Goal: Task Accomplishment & Management: Use online tool/utility

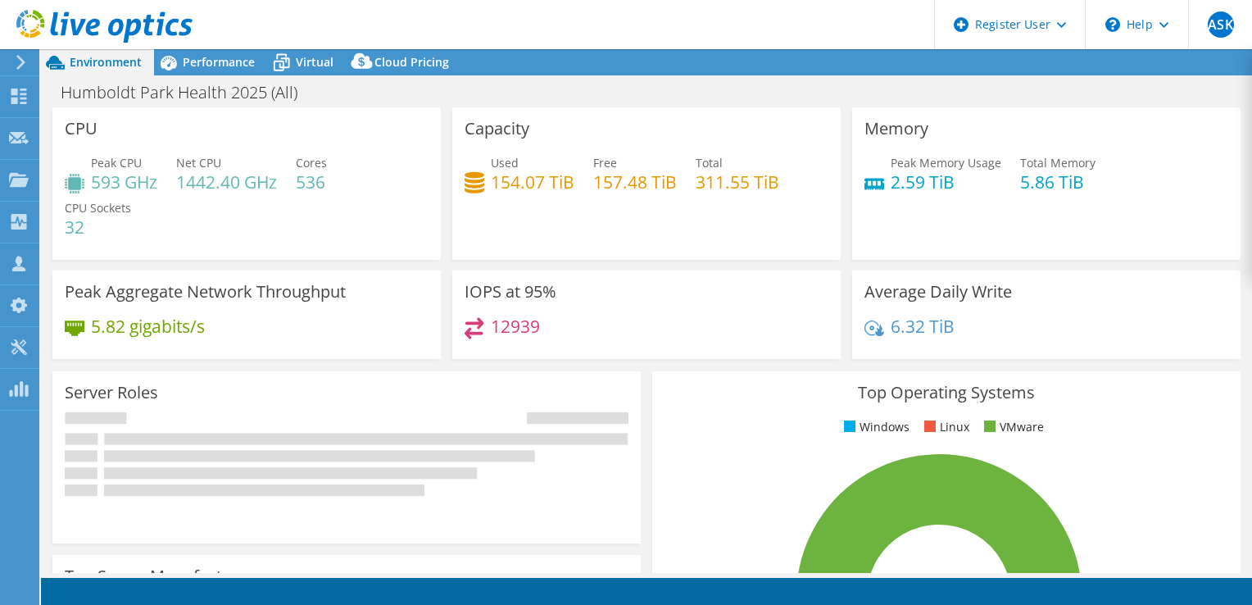
select select "USEast"
select select "USD"
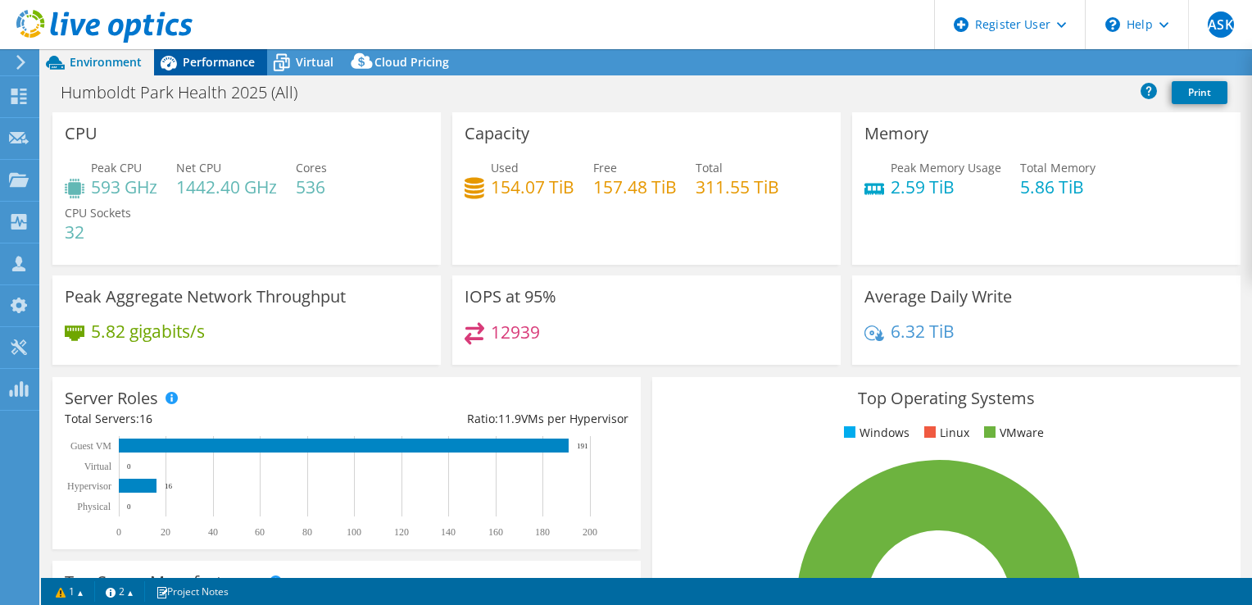
click at [213, 59] on span "Performance" at bounding box center [219, 62] width 72 height 16
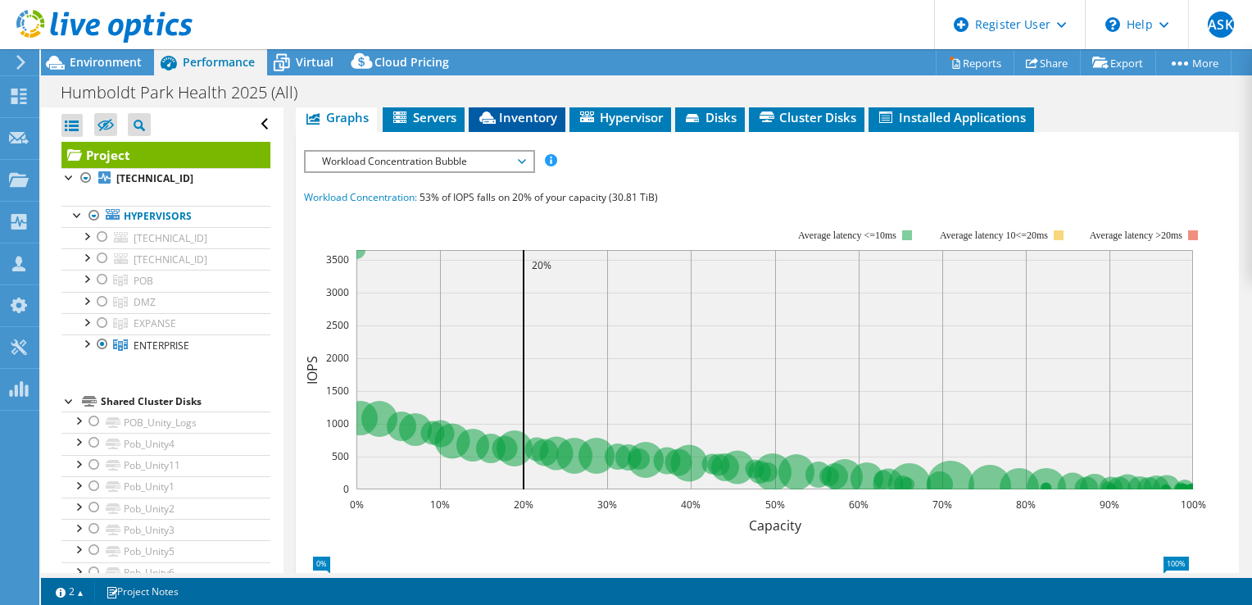
click at [526, 115] on span "Inventory" at bounding box center [517, 117] width 80 height 16
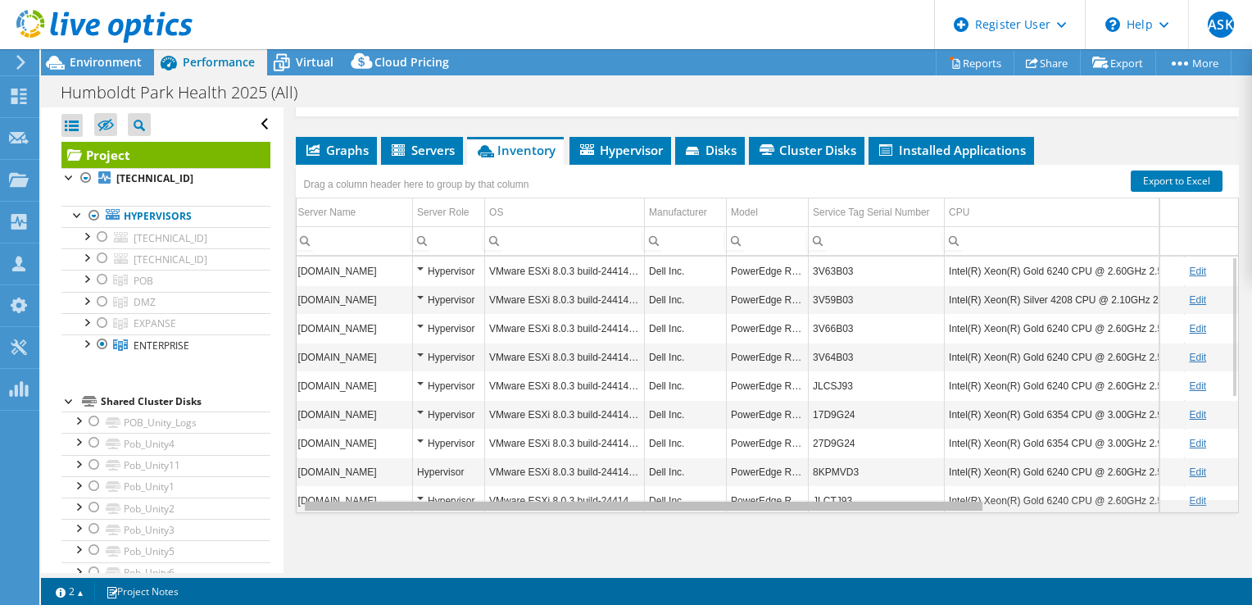
scroll to position [0, 16]
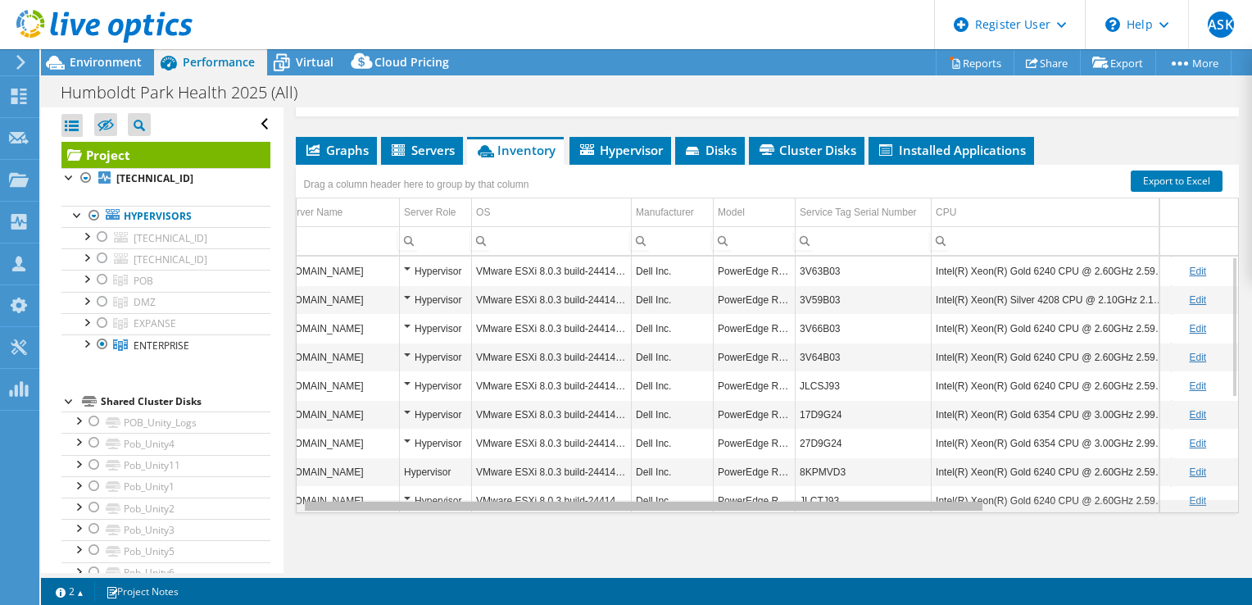
drag, startPoint x: 777, startPoint y: 501, endPoint x: 801, endPoint y: 500, distance: 23.8
click at [801, 500] on body "ASK Dell User [PERSON_NAME] [EMAIL_ADDRESS][DOMAIN_NAME] Dell My Profile Log Ou…" at bounding box center [626, 302] width 1252 height 605
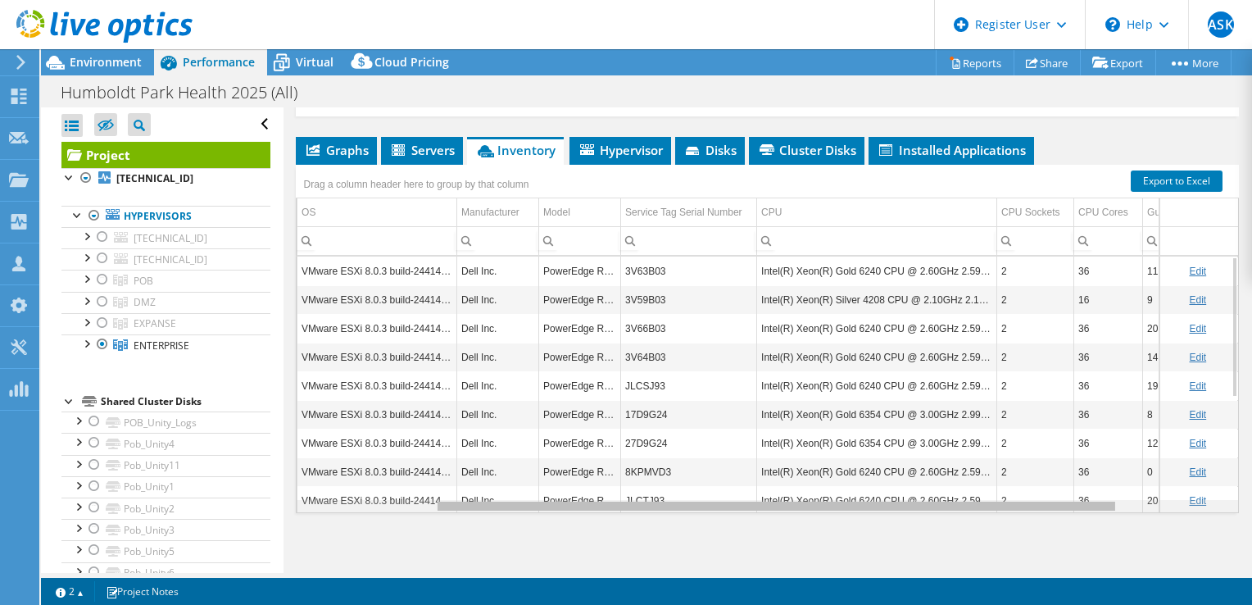
scroll to position [0, 202]
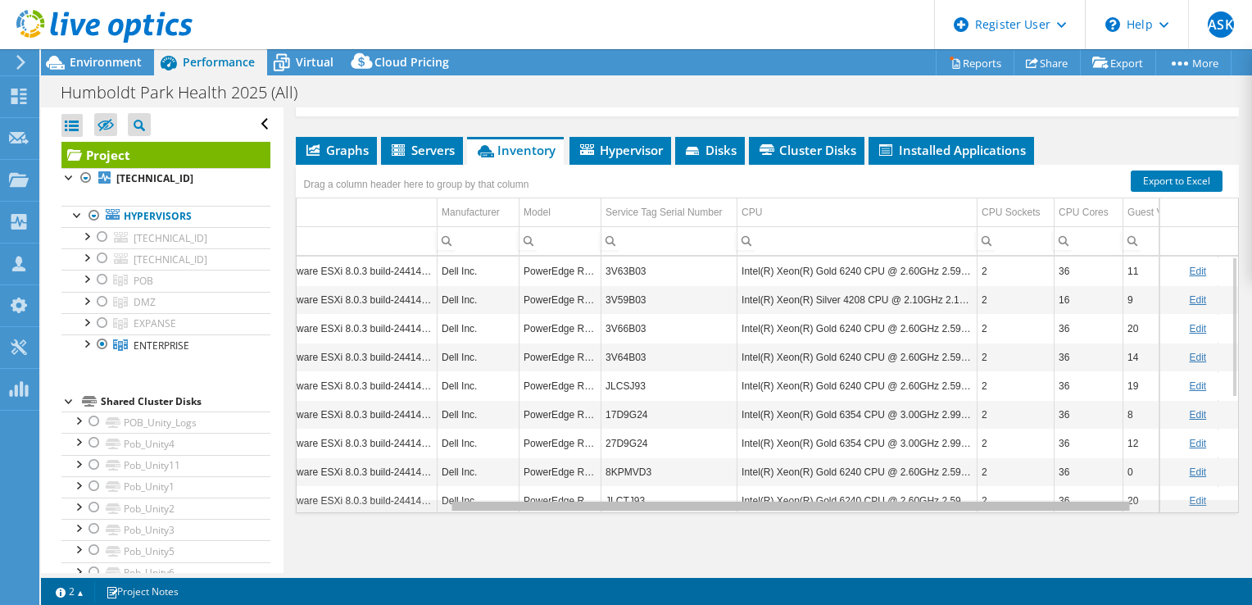
drag, startPoint x: 790, startPoint y: 500, endPoint x: 951, endPoint y: 493, distance: 160.8
click at [951, 493] on body "ASK Dell User [PERSON_NAME] [EMAIL_ADDRESS][DOMAIN_NAME] Dell My Profile Log Ou…" at bounding box center [626, 302] width 1252 height 605
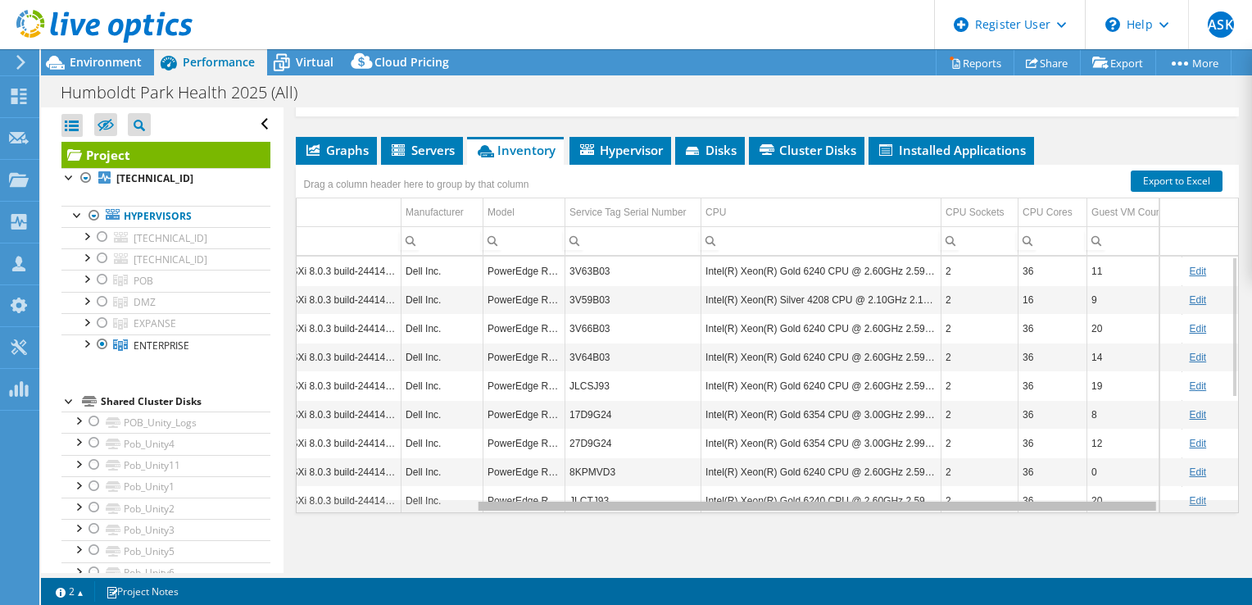
scroll to position [0, 252]
drag, startPoint x: 689, startPoint y: 505, endPoint x: 734, endPoint y: 503, distance: 45.1
click at [734, 503] on body "ASK Dell User [PERSON_NAME] [EMAIL_ADDRESS][DOMAIN_NAME] Dell My Profile Log Ou…" at bounding box center [626, 302] width 1252 height 605
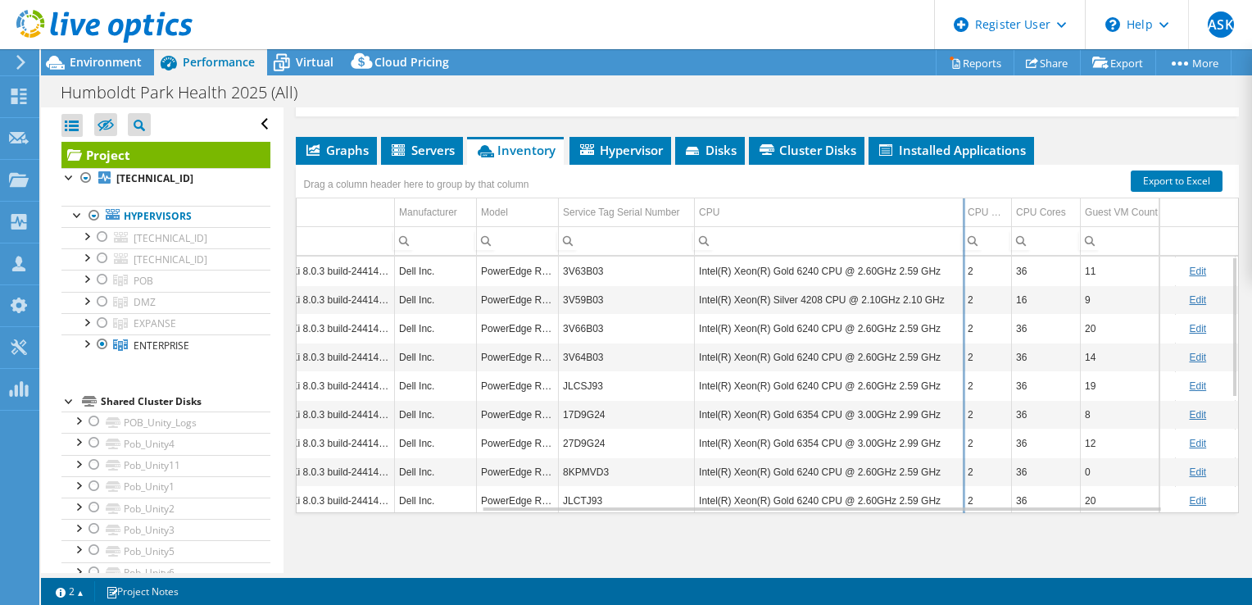
drag, startPoint x: 934, startPoint y: 206, endPoint x: 966, endPoint y: 206, distance: 32.0
click at [966, 206] on div "Drag a column header here to group by that column Server Name Server Role OS Ma…" at bounding box center [767, 339] width 943 height 348
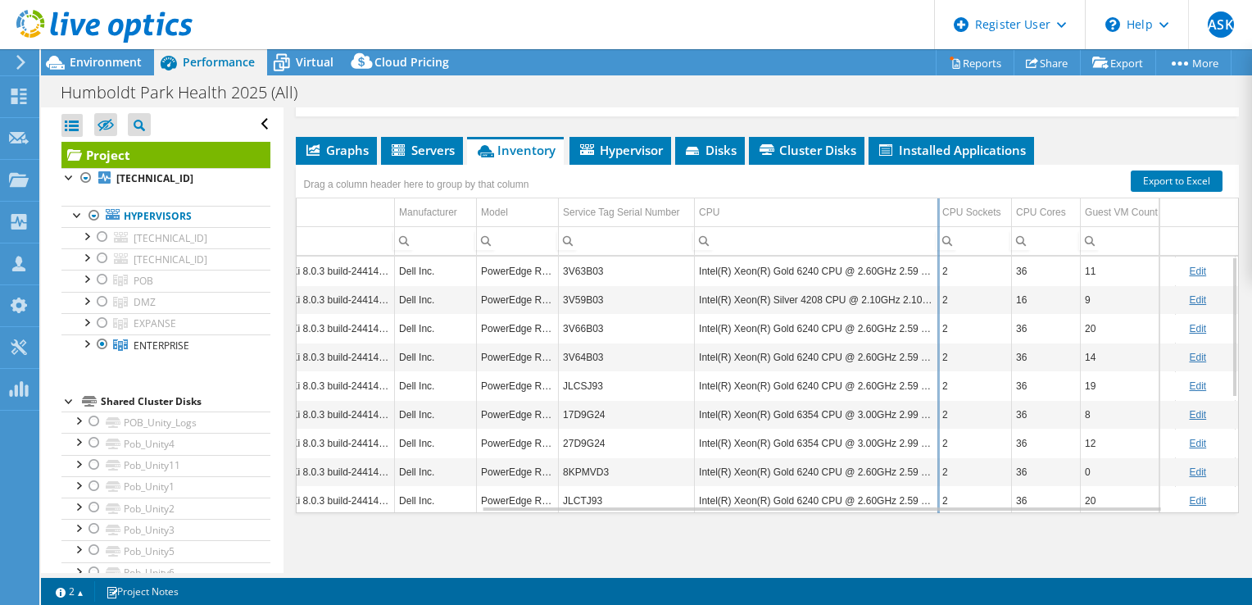
drag, startPoint x: 966, startPoint y: 206, endPoint x: 938, endPoint y: 211, distance: 29.3
click at [938, 211] on div "Drag a column header here to group by that column Server Name Server Role OS Ma…" at bounding box center [767, 339] width 943 height 348
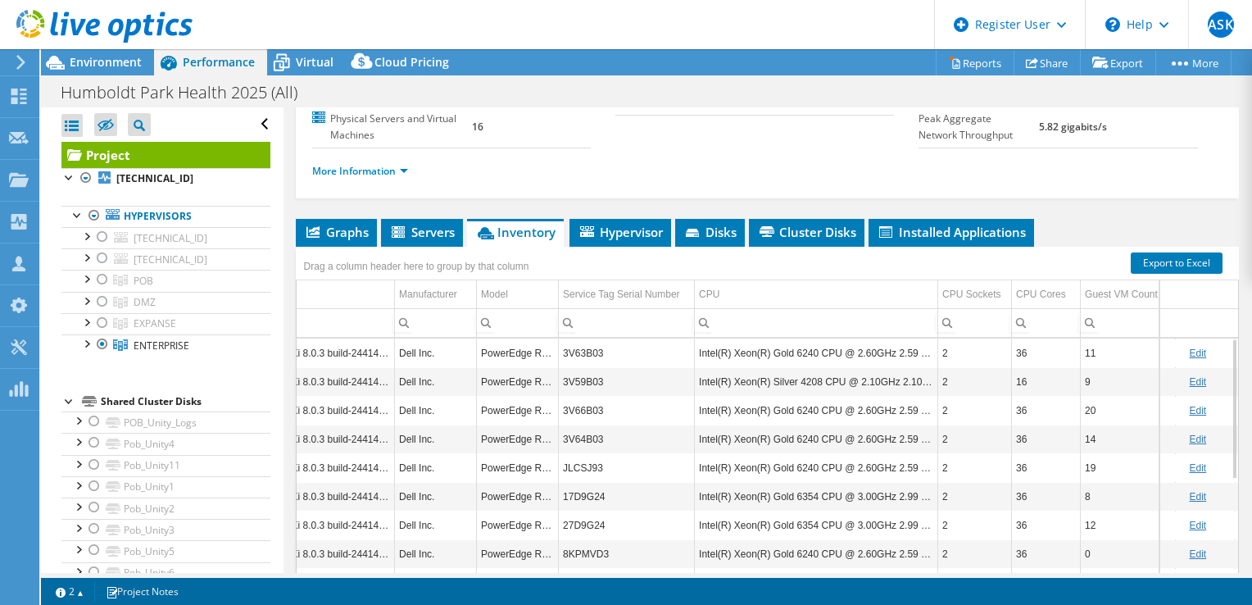
scroll to position [246, 0]
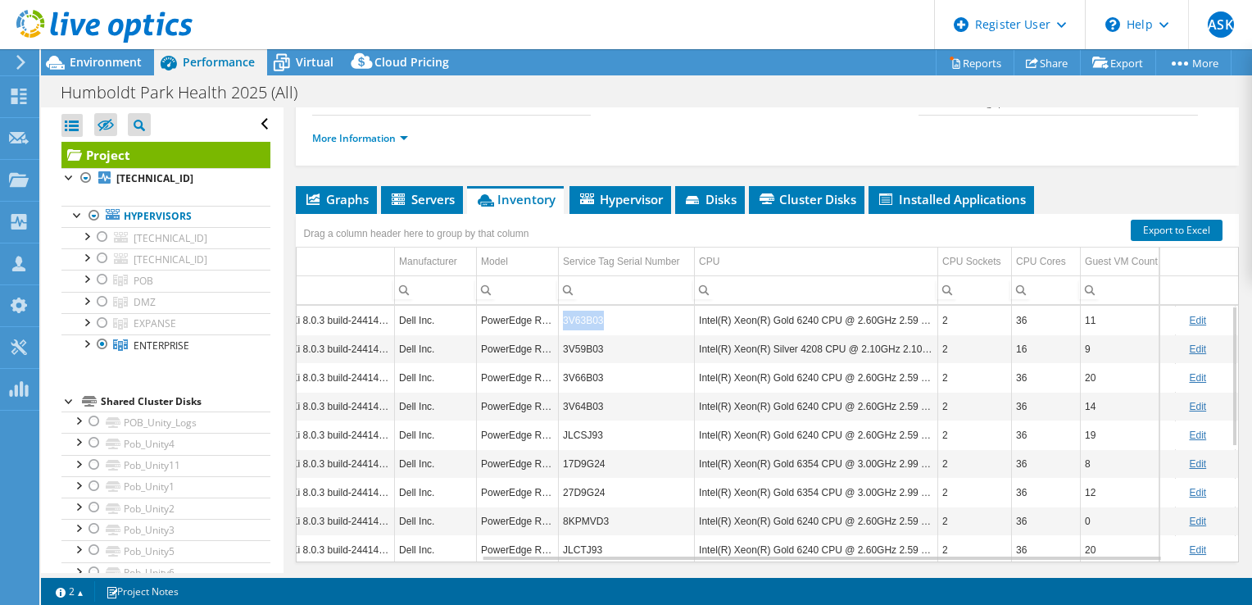
drag, startPoint x: 605, startPoint y: 319, endPoint x: 556, endPoint y: 320, distance: 49.2
click at [556, 320] on tr "[DOMAIN_NAME] Hypervisor VMware ESXi 8.0.3 build-24414501 Dell Inc. PowerEdge R…" at bounding box center [679, 320] width 1270 height 29
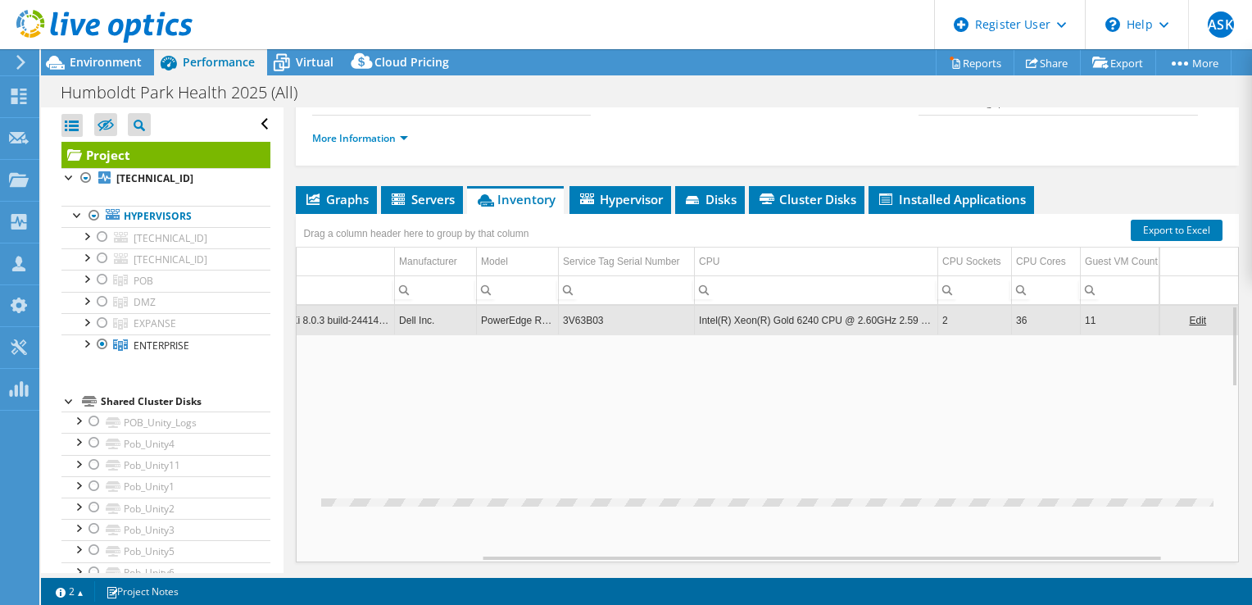
copy tr "3V63B03"
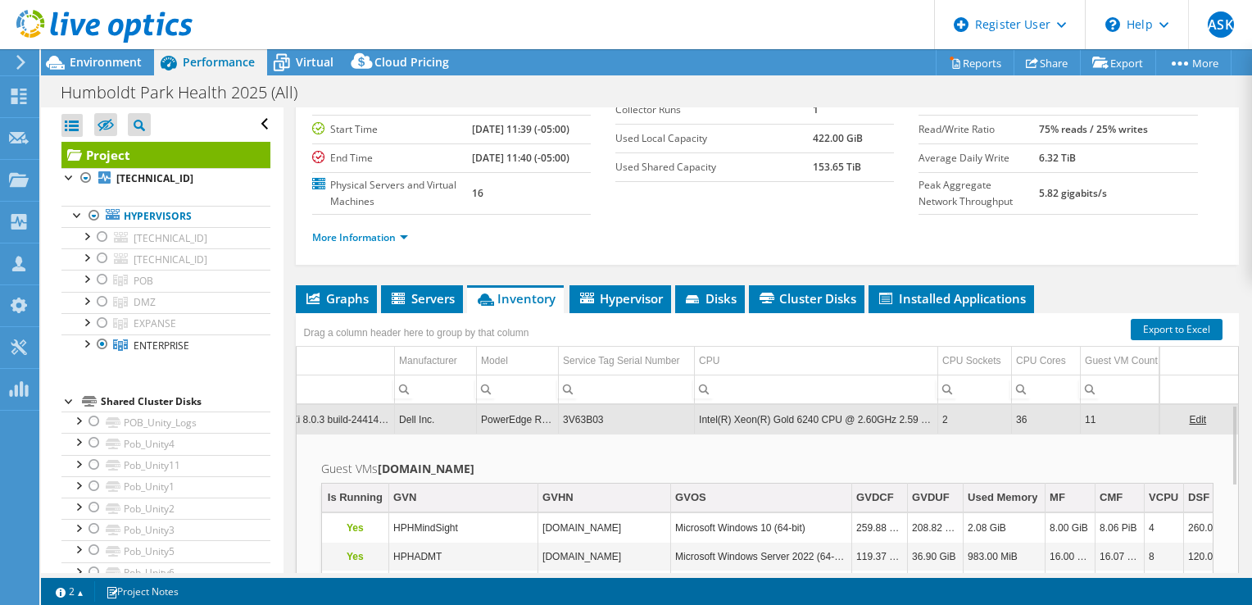
scroll to position [164, 0]
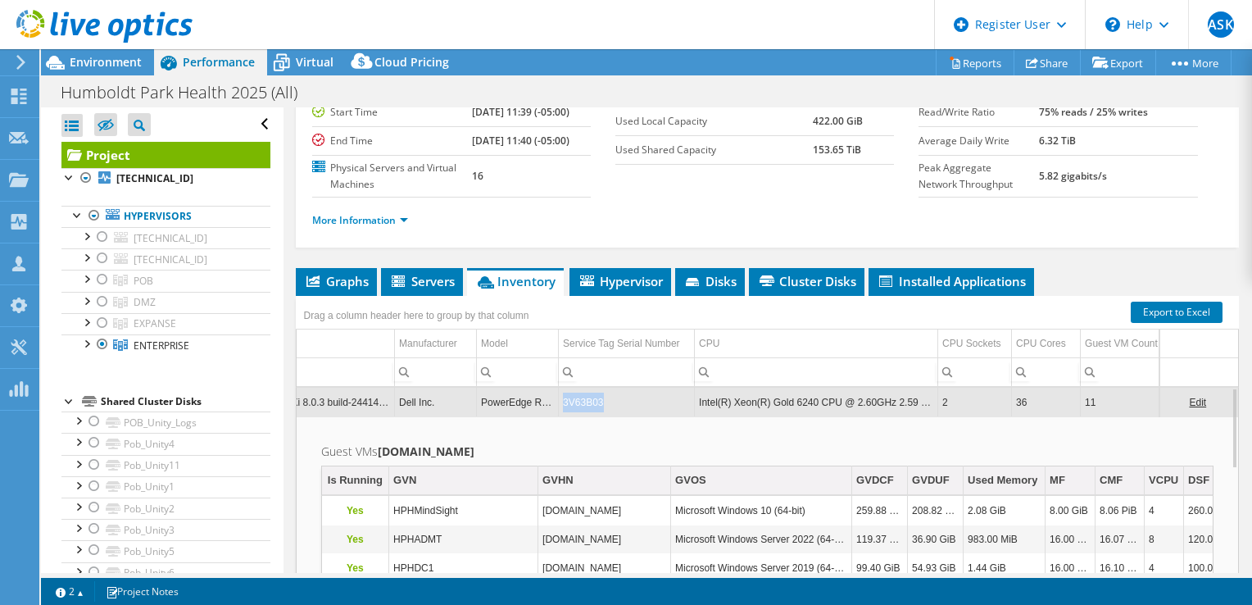
drag, startPoint x: 603, startPoint y: 396, endPoint x: 565, endPoint y: 398, distance: 38.6
click at [565, 398] on td "3V63B03" at bounding box center [627, 402] width 136 height 29
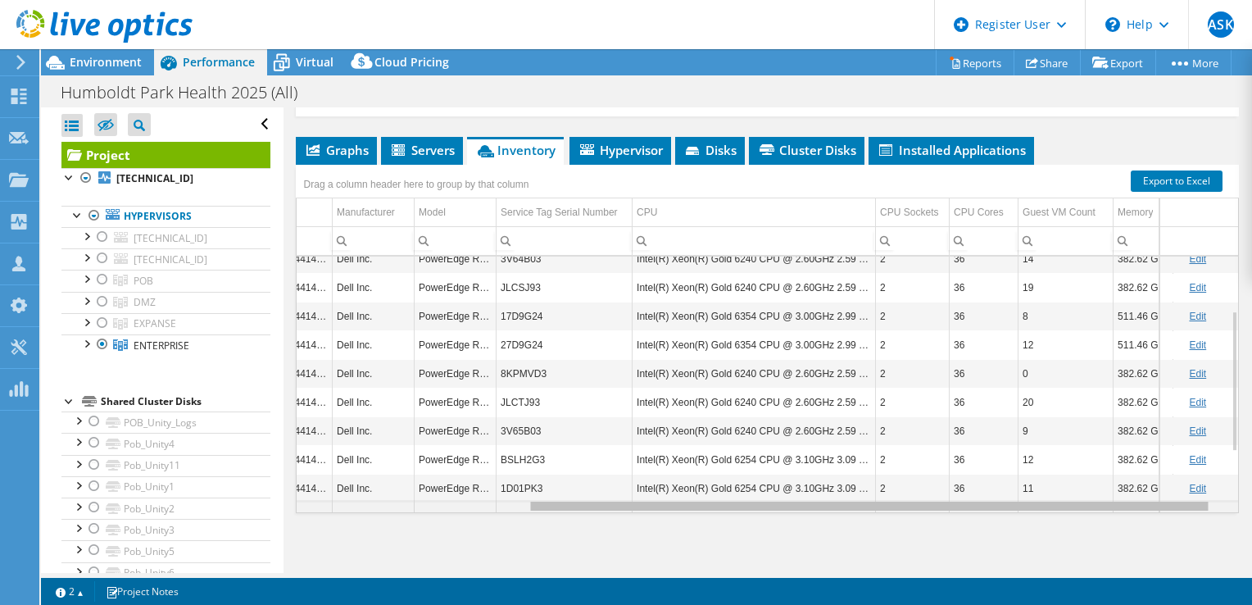
scroll to position [0, 324]
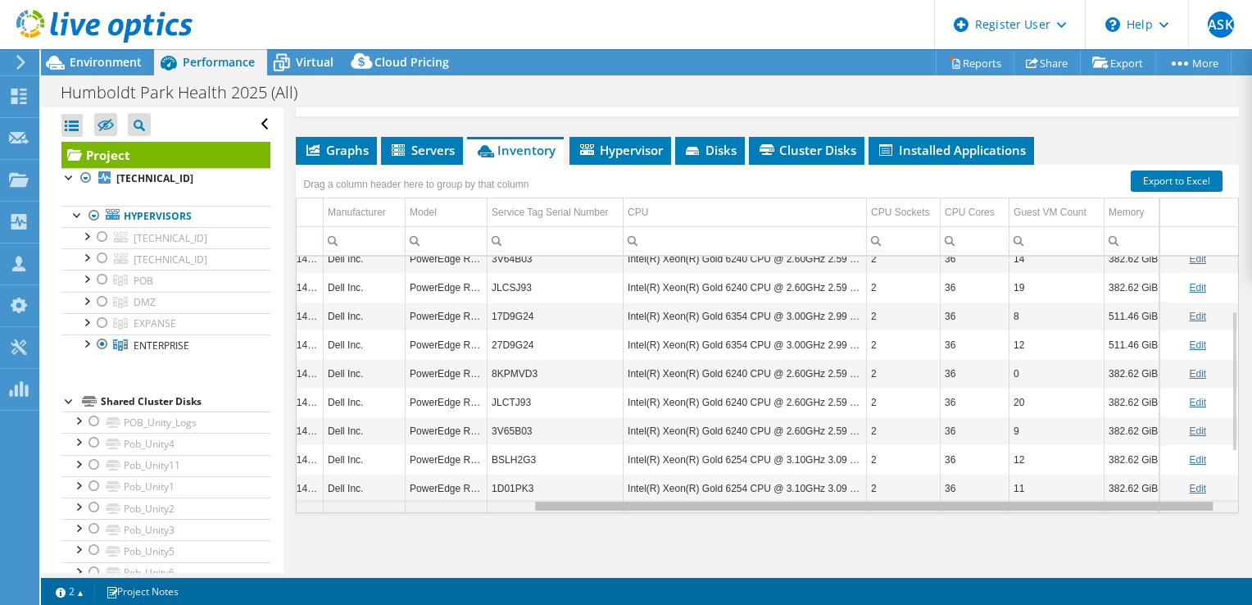
drag, startPoint x: 844, startPoint y: 501, endPoint x: 911, endPoint y: 507, distance: 66.6
click at [911, 507] on body "ASK Dell User [PERSON_NAME] [EMAIL_ADDRESS][DOMAIN_NAME] Dell My Profile Log Ou…" at bounding box center [626, 302] width 1252 height 605
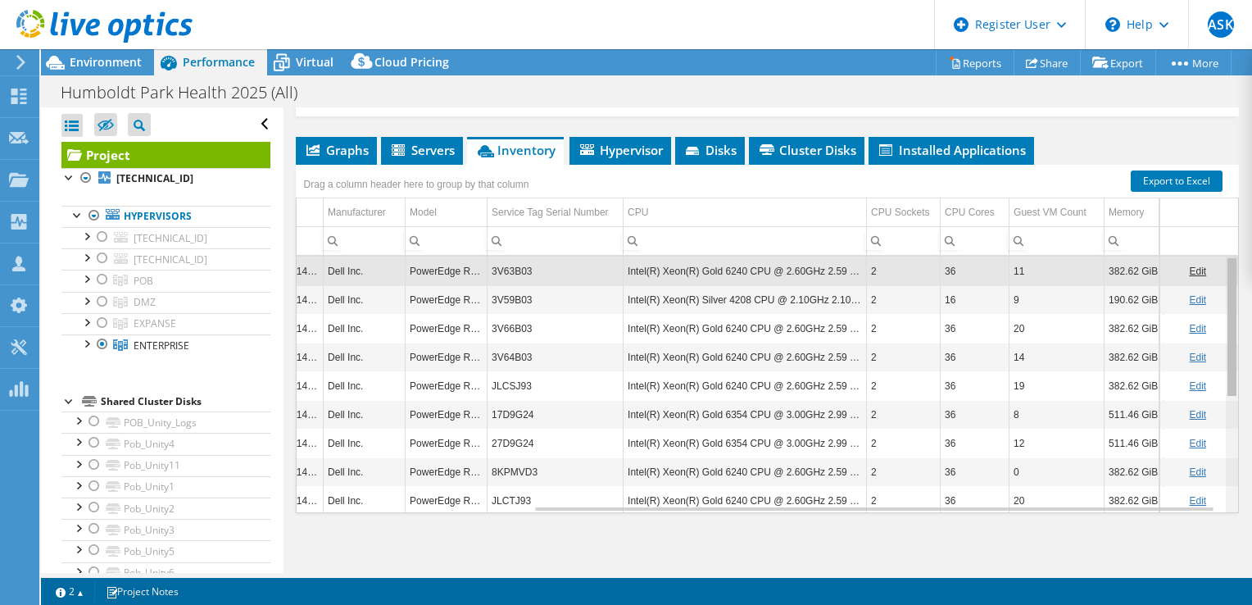
drag, startPoint x: 1223, startPoint y: 422, endPoint x: 1202, endPoint y: 289, distance: 134.5
click at [1202, 289] on body "ASK Dell User [PERSON_NAME] [EMAIL_ADDRESS][DOMAIN_NAME] Dell My Profile Log Ou…" at bounding box center [626, 302] width 1252 height 605
click at [279, 52] on icon at bounding box center [281, 62] width 29 height 29
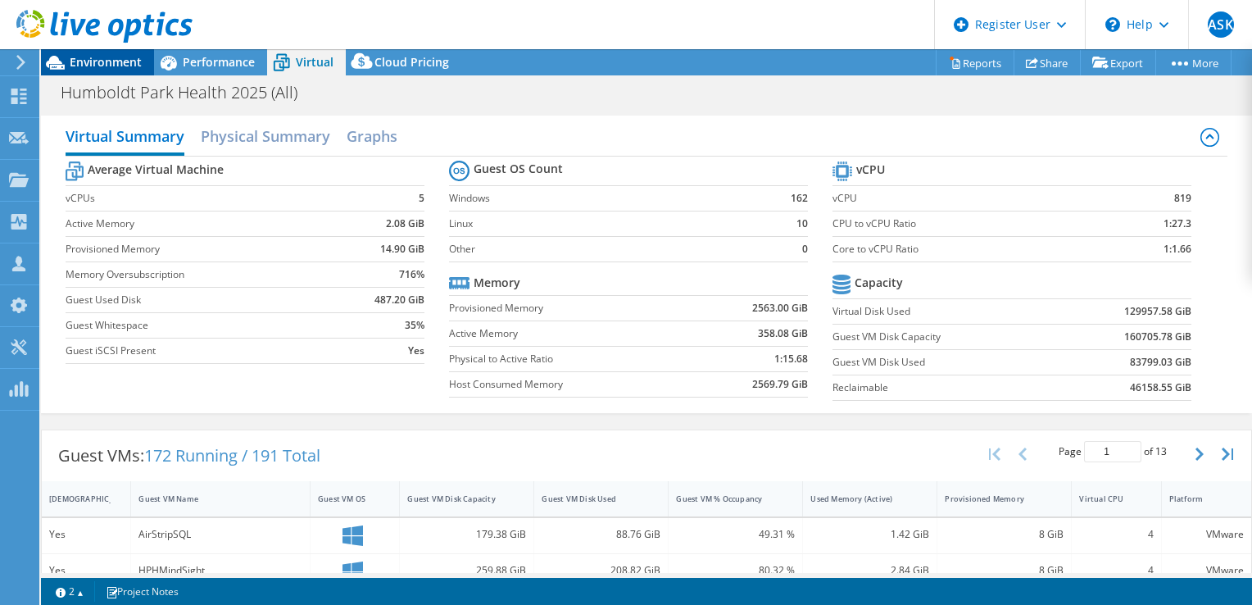
click at [94, 59] on span "Environment" at bounding box center [106, 62] width 72 height 16
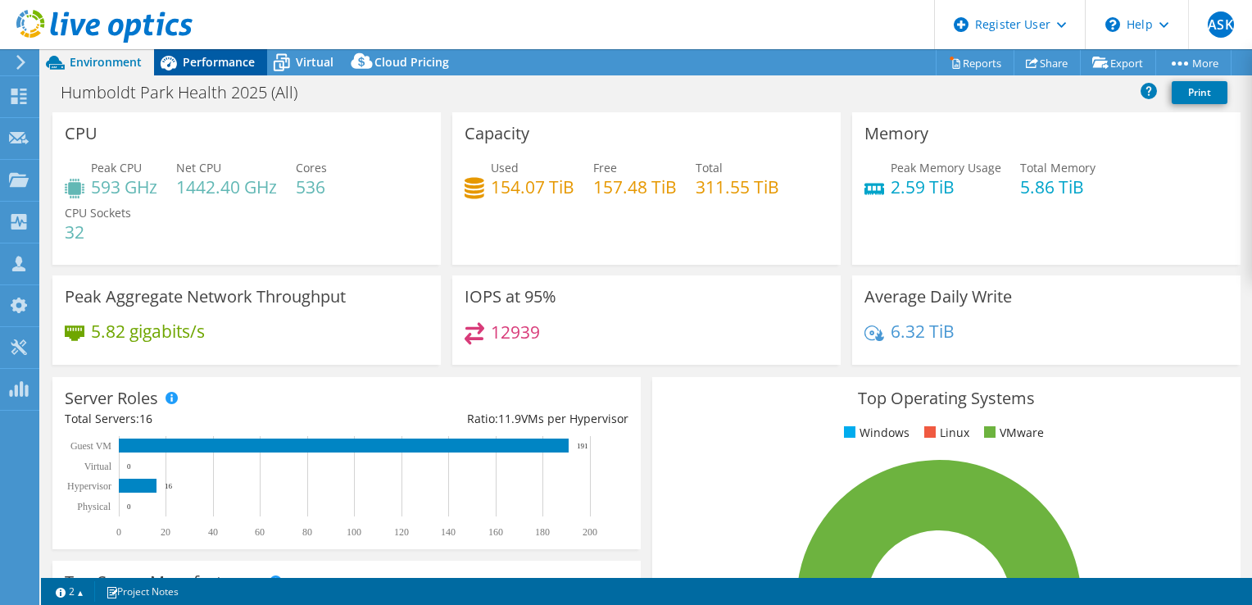
click at [216, 62] on span "Performance" at bounding box center [219, 62] width 72 height 16
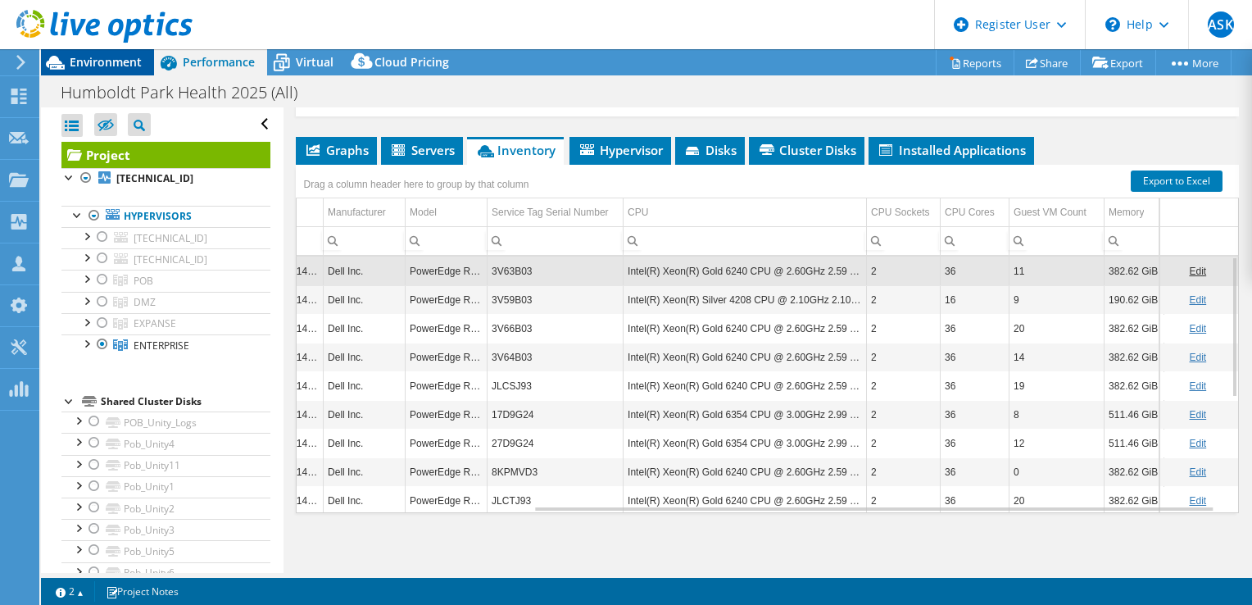
click at [108, 57] on span "Environment" at bounding box center [106, 62] width 72 height 16
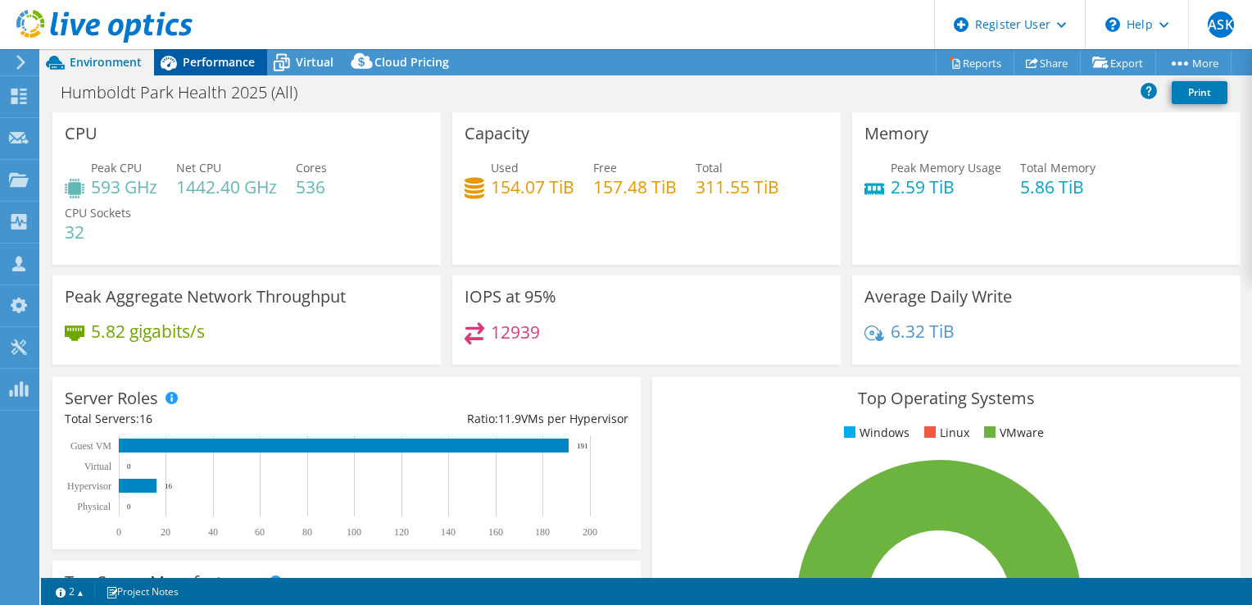
click at [216, 66] on span "Performance" at bounding box center [219, 62] width 72 height 16
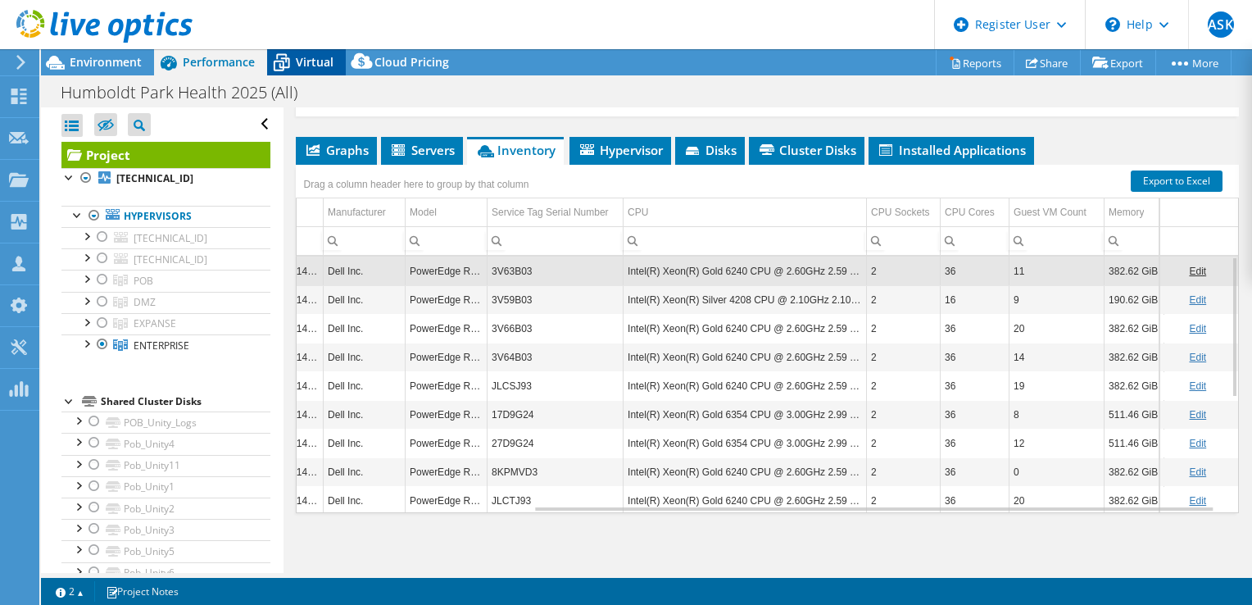
click at [320, 66] on span "Virtual" at bounding box center [315, 62] width 38 height 16
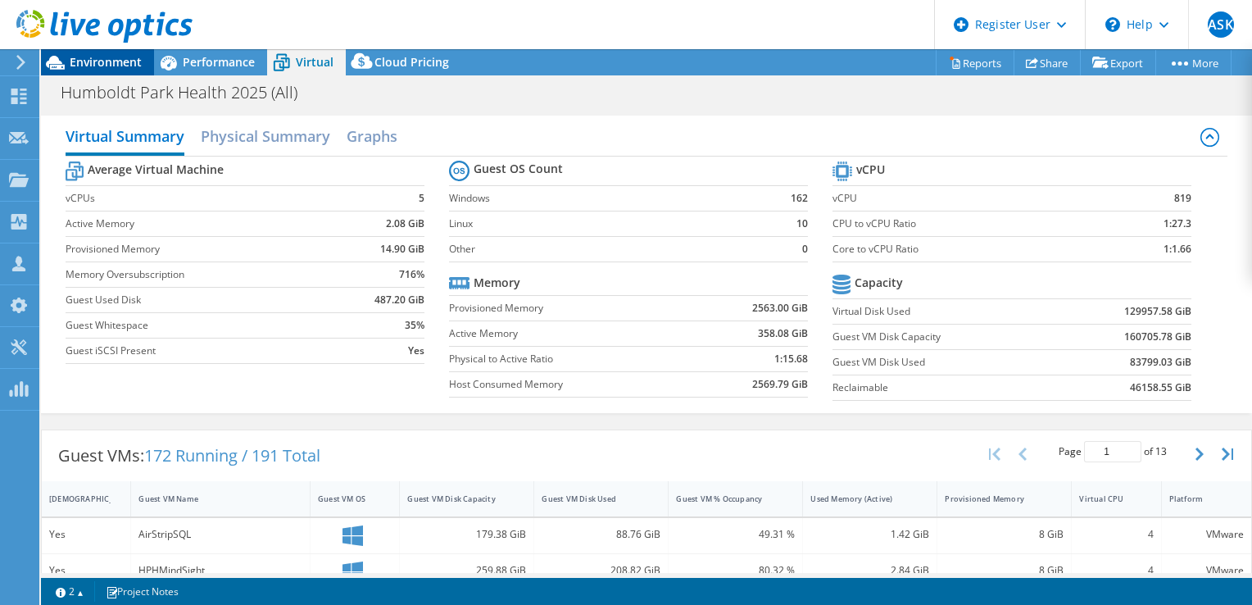
click at [114, 63] on span "Environment" at bounding box center [106, 62] width 72 height 16
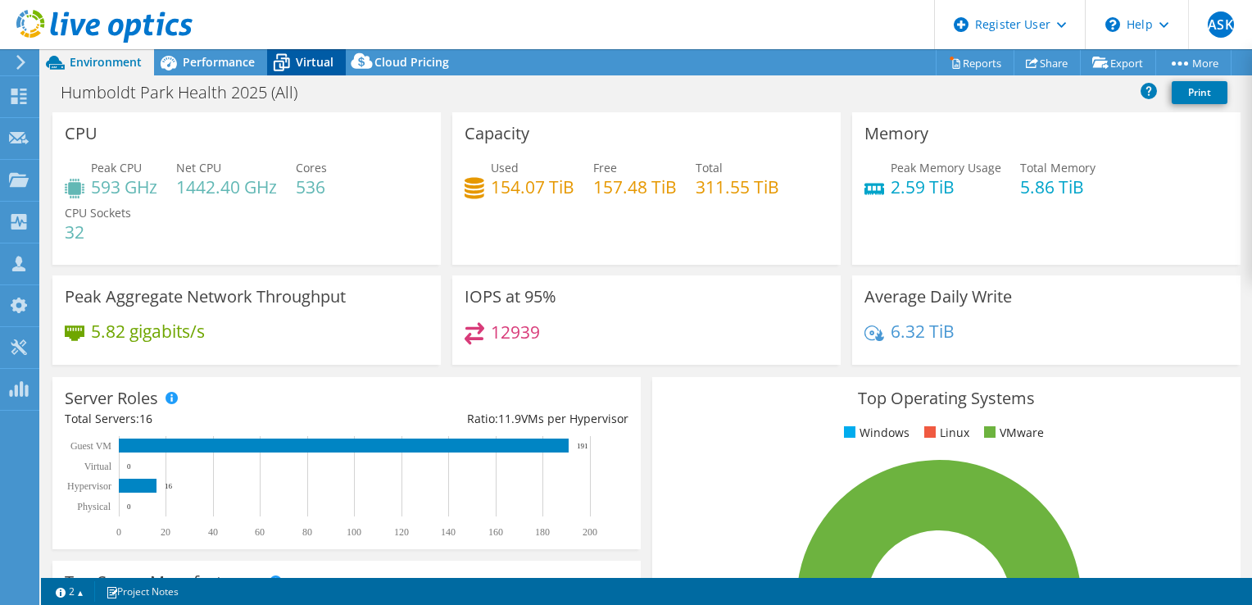
click at [319, 68] on span "Virtual" at bounding box center [315, 62] width 38 height 16
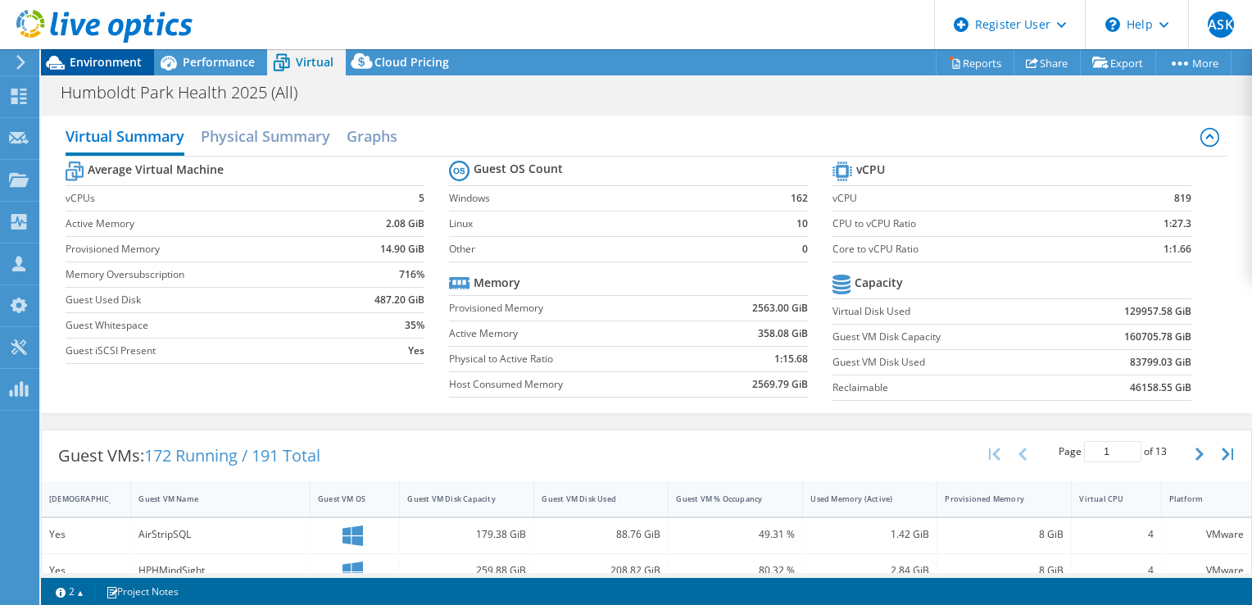
click at [112, 54] on span "Environment" at bounding box center [106, 62] width 72 height 16
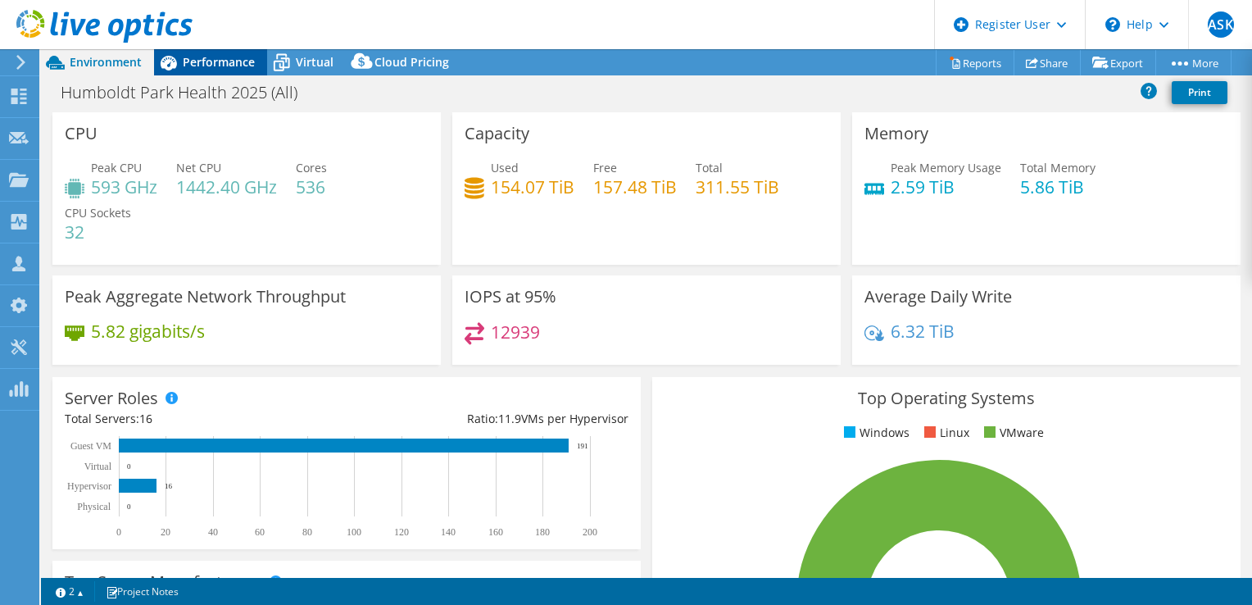
click at [215, 59] on span "Performance" at bounding box center [219, 62] width 72 height 16
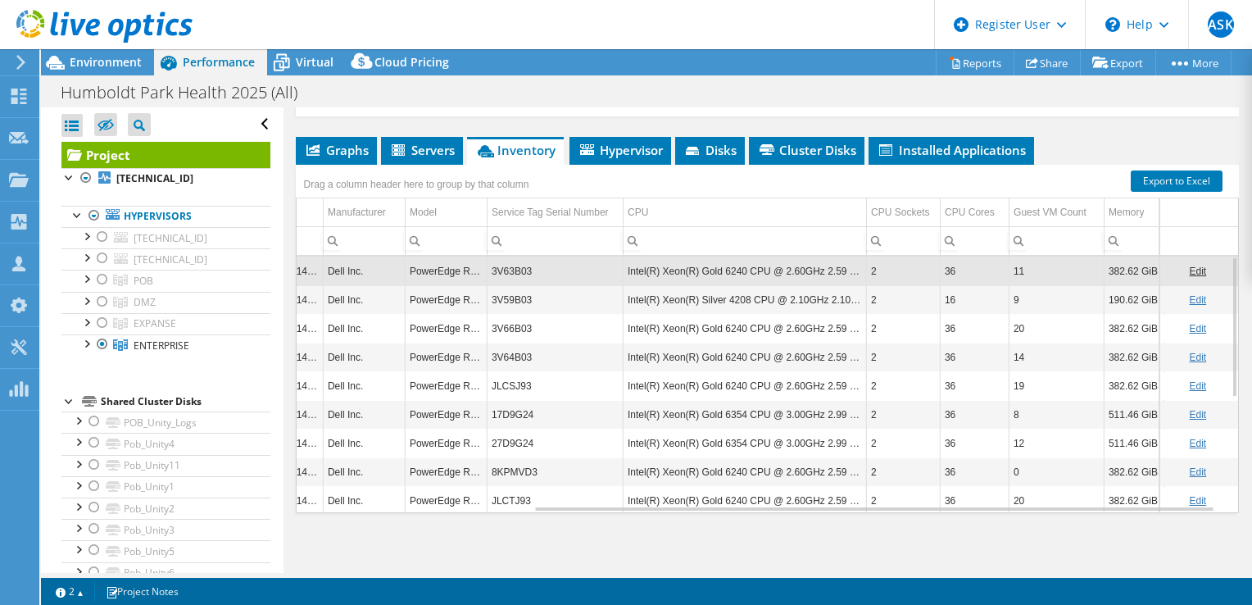
click at [512, 264] on td "3V63B03" at bounding box center [555, 271] width 136 height 29
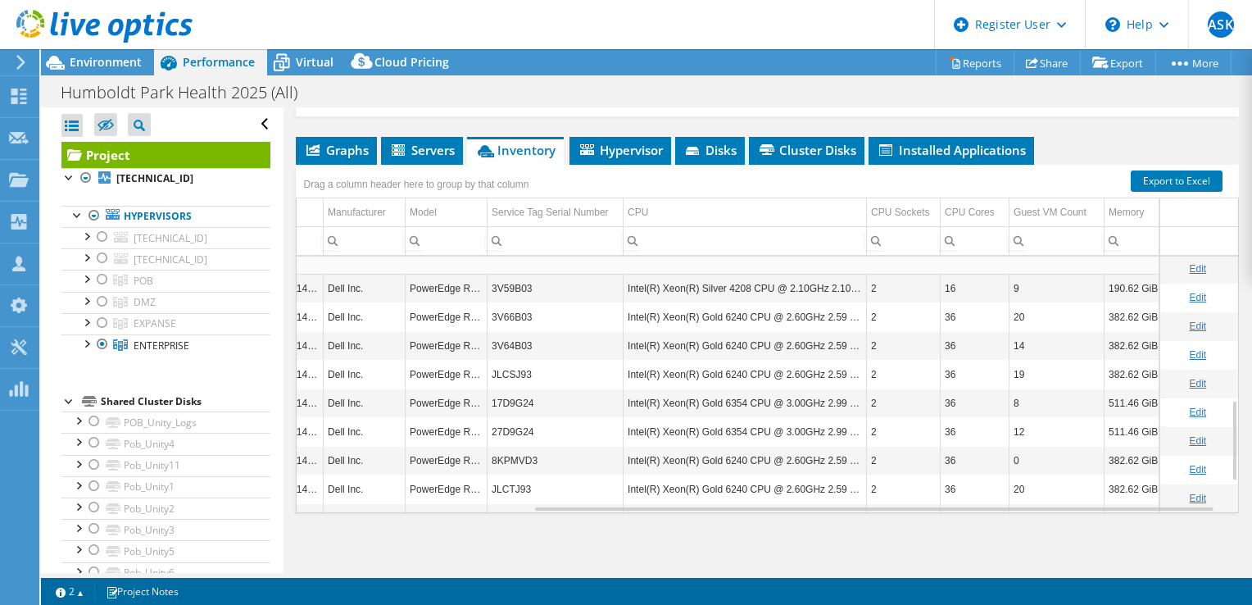
scroll to position [452, 324]
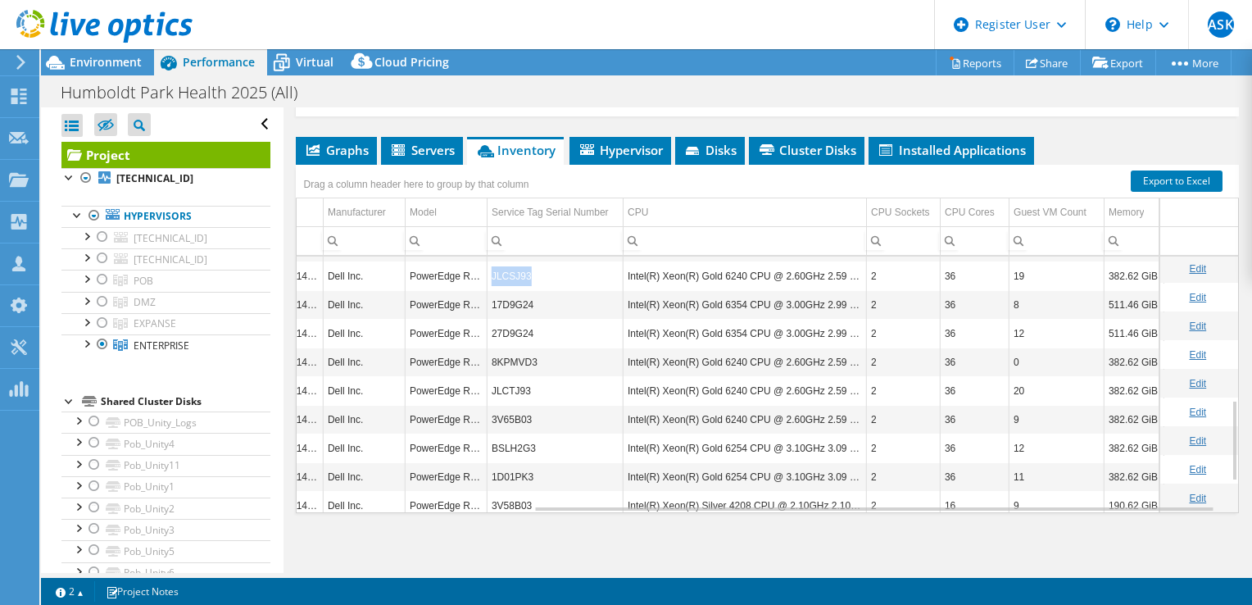
drag, startPoint x: 532, startPoint y: 271, endPoint x: 492, endPoint y: 272, distance: 40.2
click at [492, 272] on td "JLCSJ93" at bounding box center [555, 276] width 136 height 29
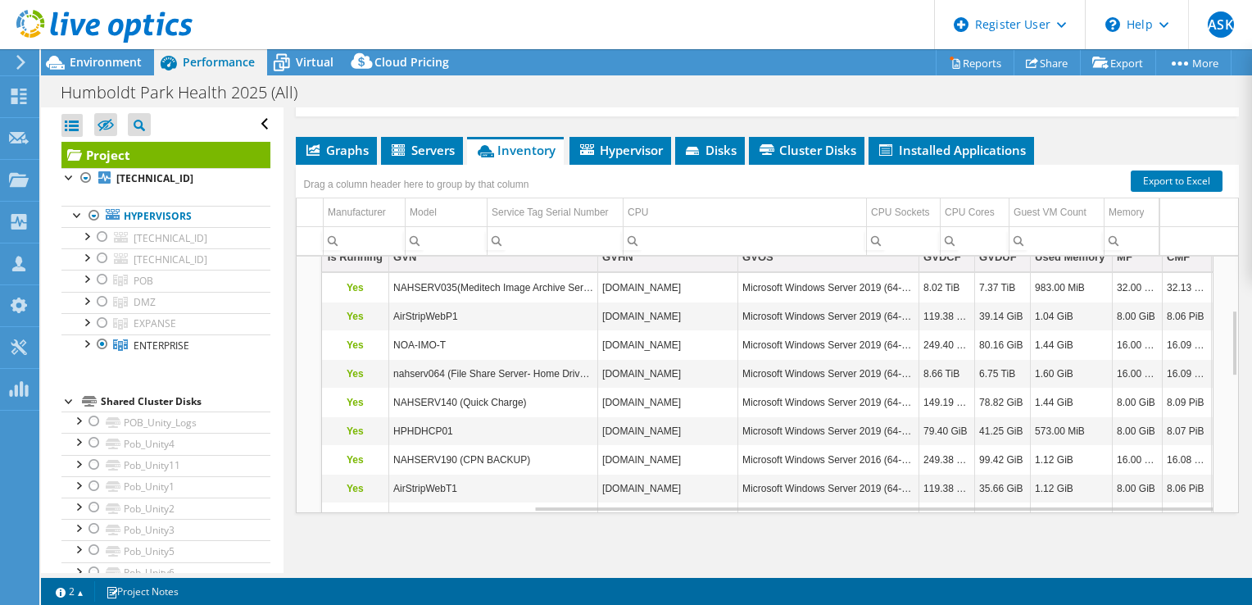
copy td "JLCSJ93"
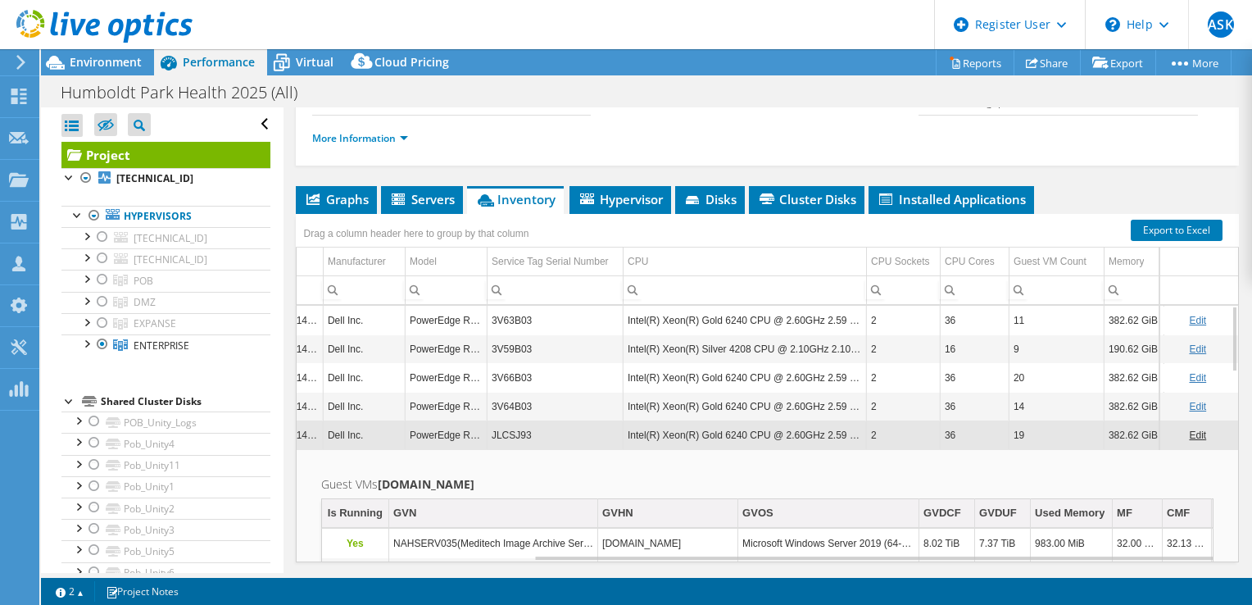
scroll to position [131, 0]
